Goal: Book appointment/travel/reservation

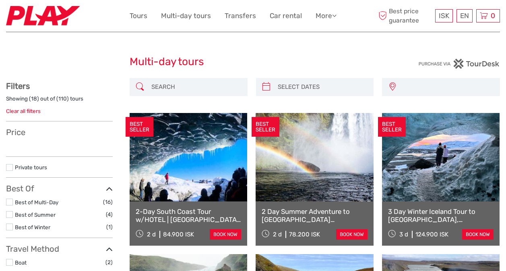
select select
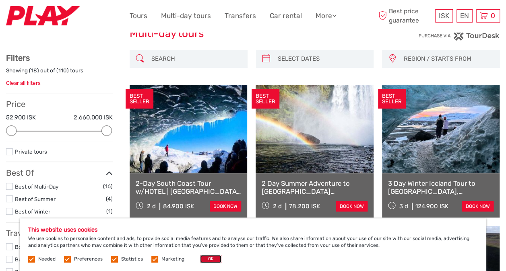
click at [208, 260] on button "OK" at bounding box center [210, 259] width 21 height 8
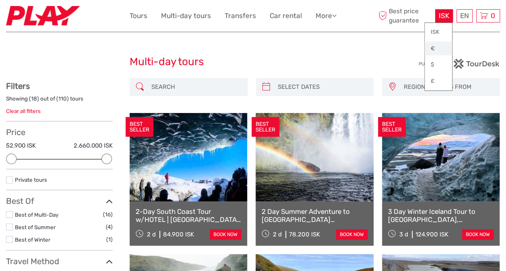
click at [436, 46] on link "€" at bounding box center [438, 48] width 27 height 14
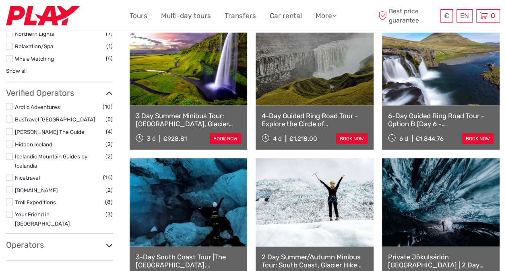
scroll to position [739, 0]
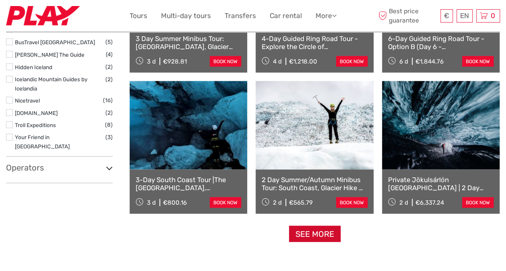
click at [312, 231] on link "See more" at bounding box center [315, 234] width 52 height 17
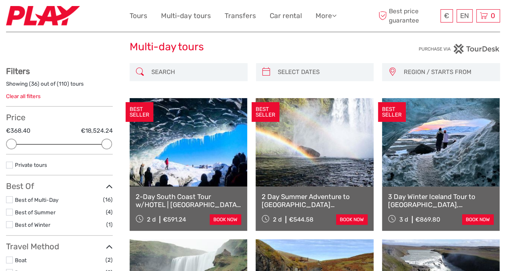
scroll to position [0, 0]
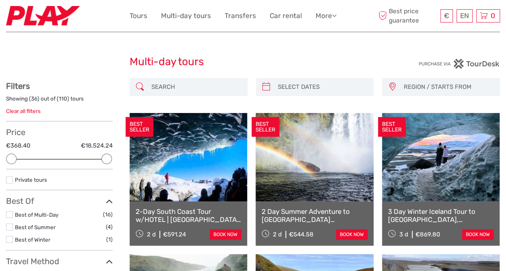
type input "[DATE]"
click at [297, 85] on input "search" at bounding box center [322, 87] width 95 height 14
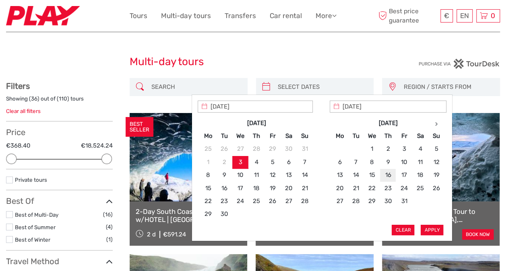
type input "[DATE]"
click at [430, 229] on button "Apply" at bounding box center [432, 230] width 23 height 10
type input "[DATE] - [DATE]"
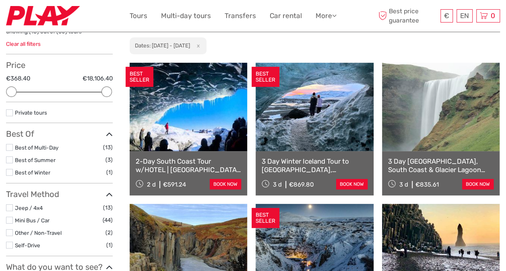
scroll to position [67, 0]
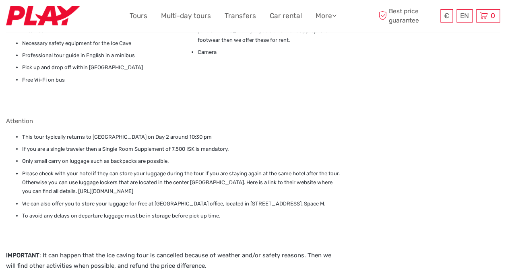
scroll to position [795, 0]
